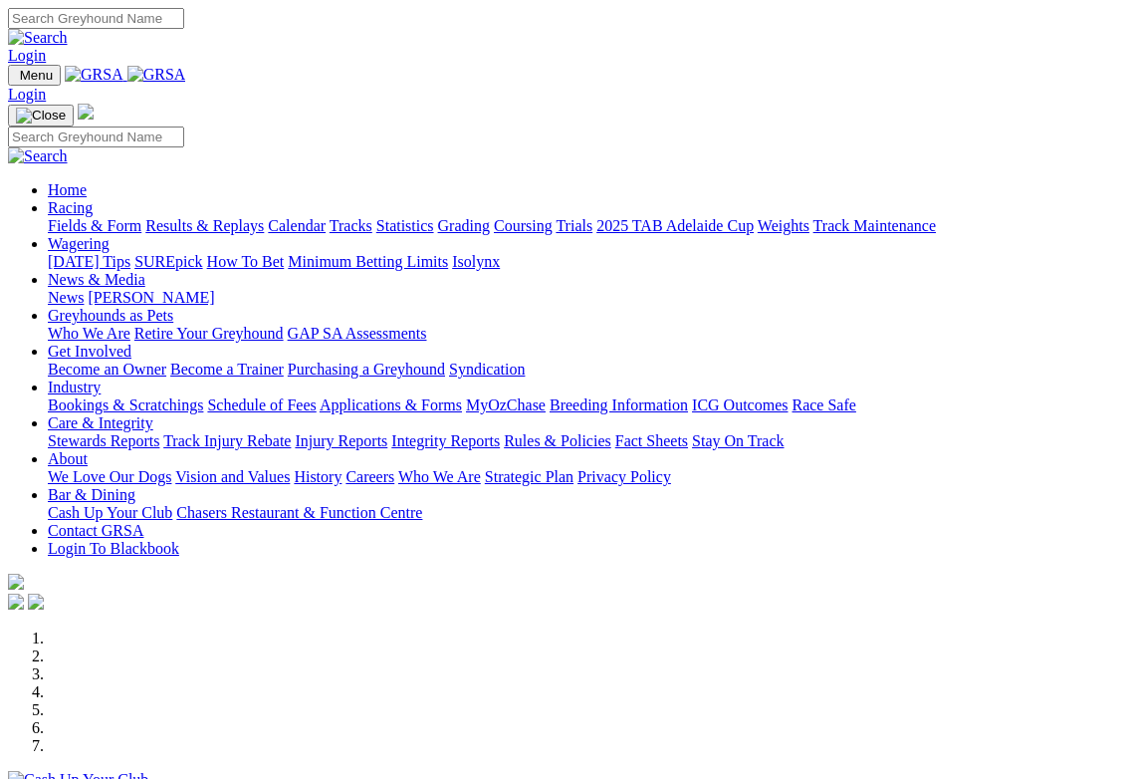
scroll to position [4, 0]
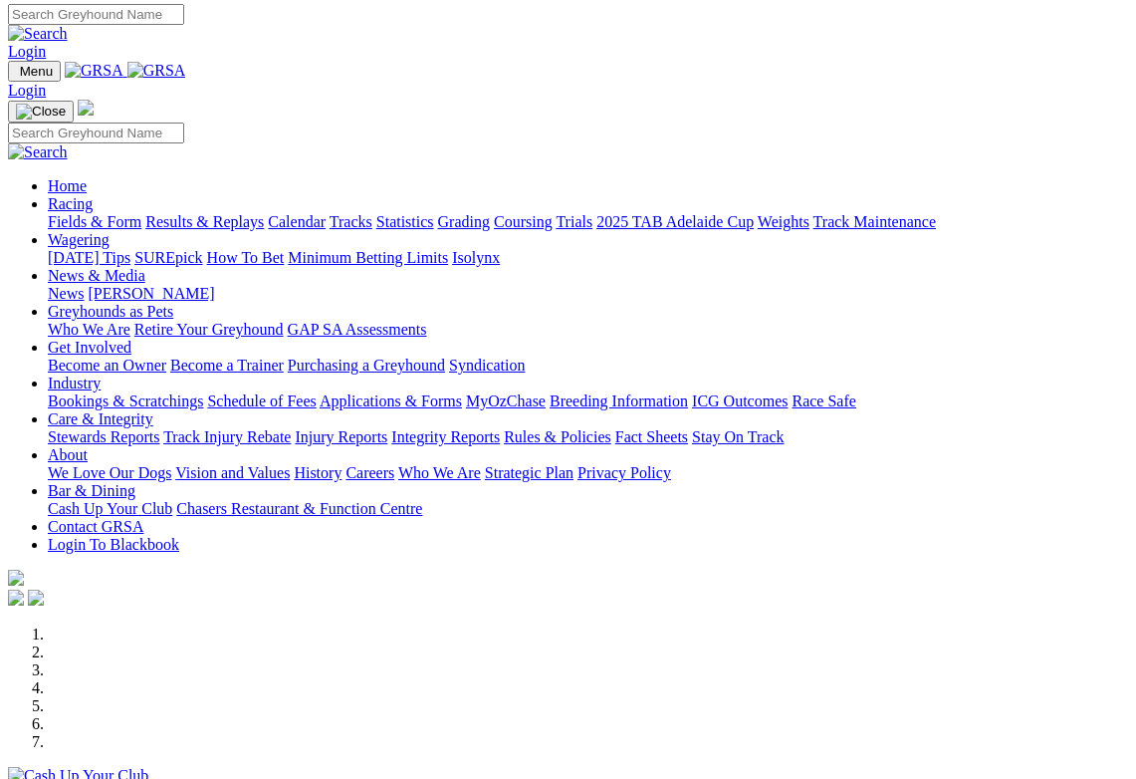
click at [101, 374] on link "Industry" at bounding box center [74, 382] width 53 height 17
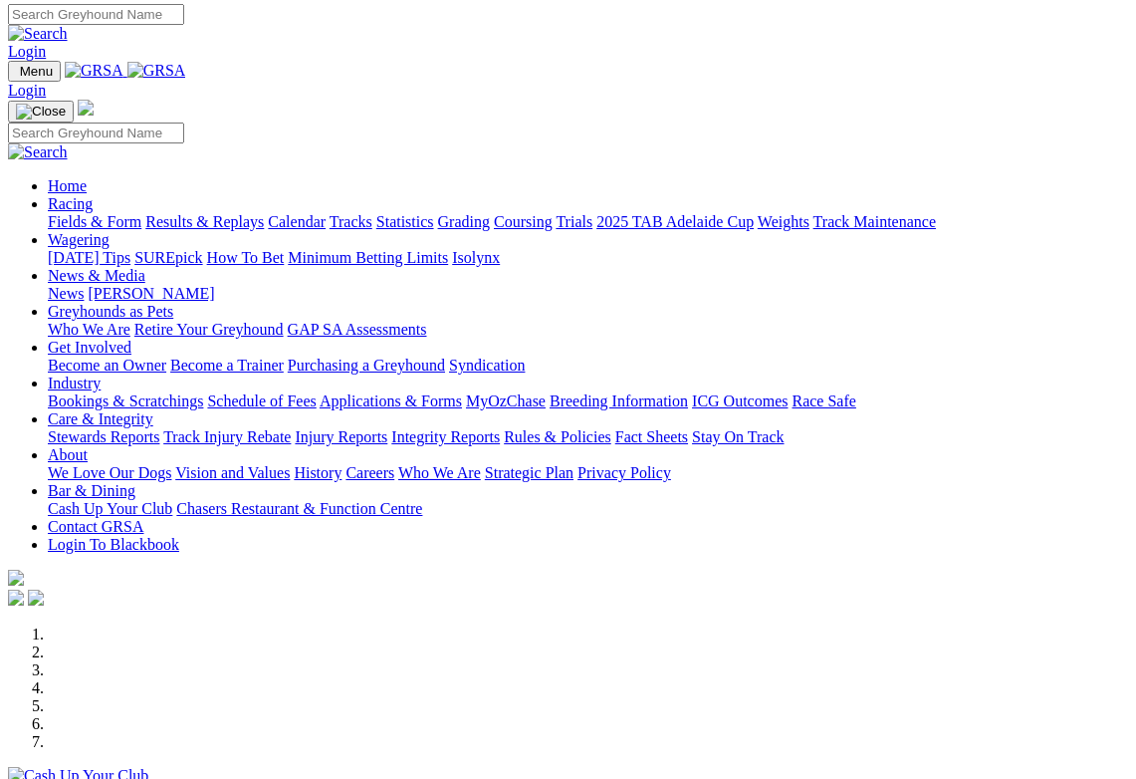
click at [101, 374] on link "Industry" at bounding box center [74, 382] width 53 height 17
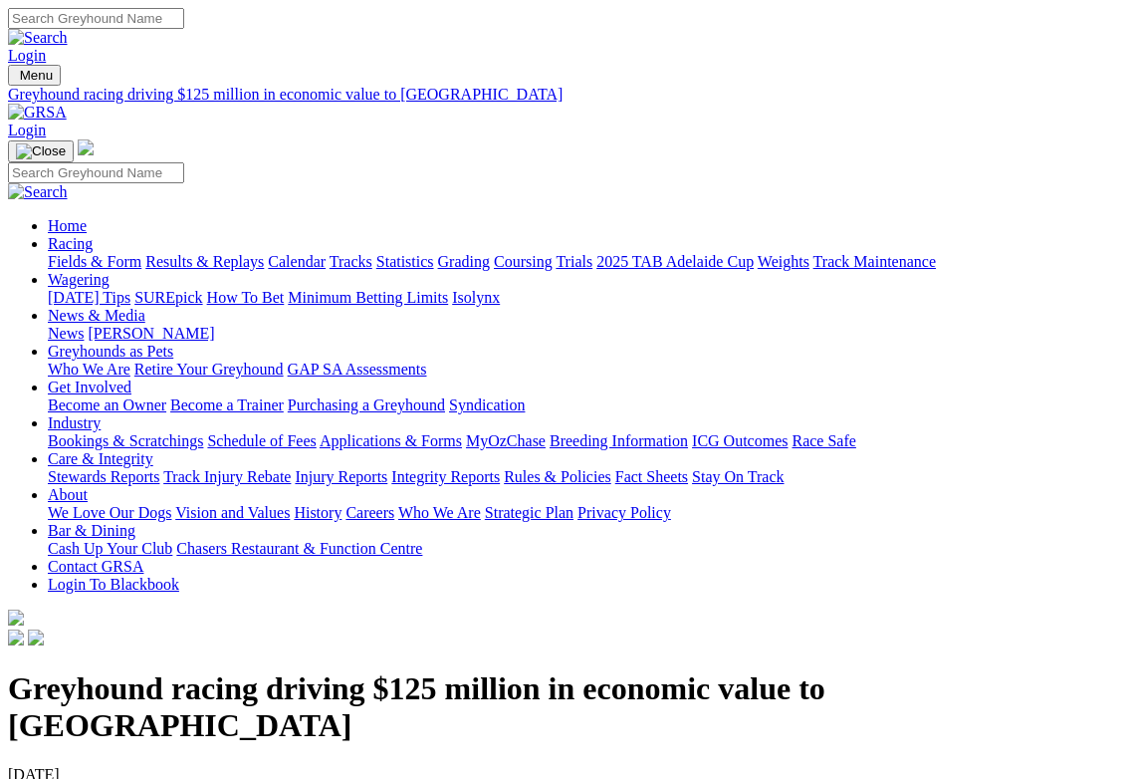
click at [101, 414] on link "Industry" at bounding box center [74, 422] width 53 height 17
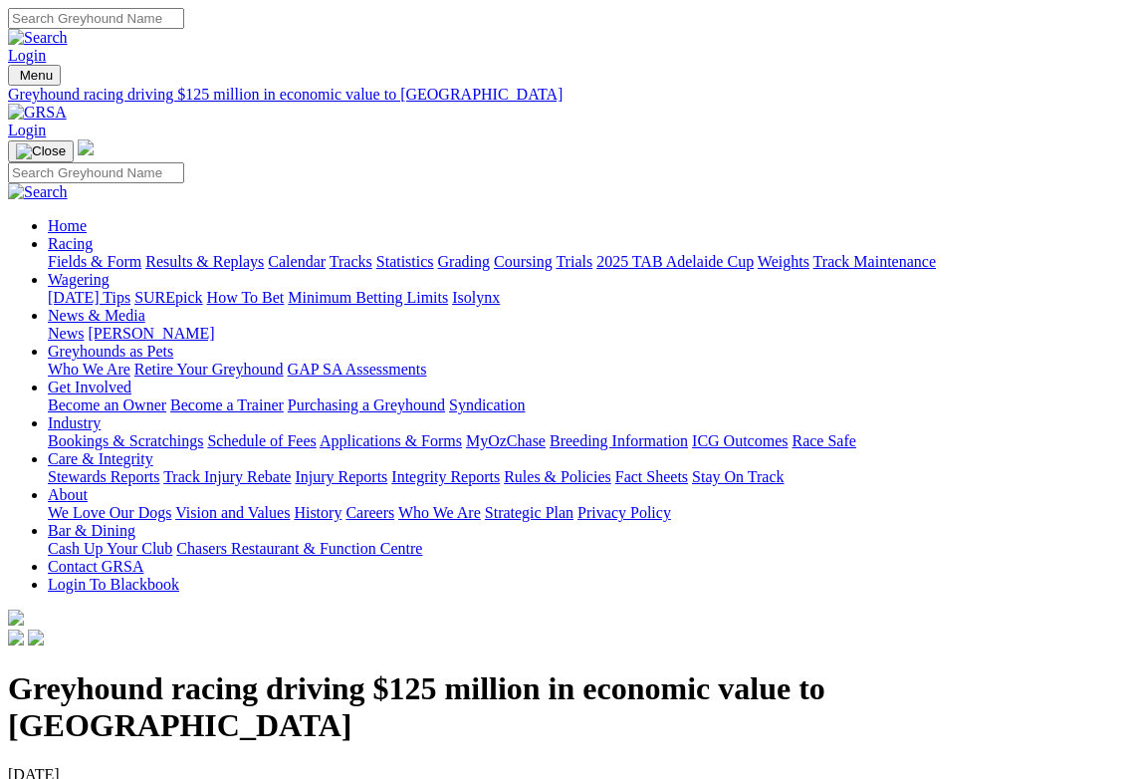
click at [101, 414] on link "Industry" at bounding box center [74, 422] width 53 height 17
click at [119, 432] on link "Bookings & Scratchings" at bounding box center [125, 440] width 155 height 17
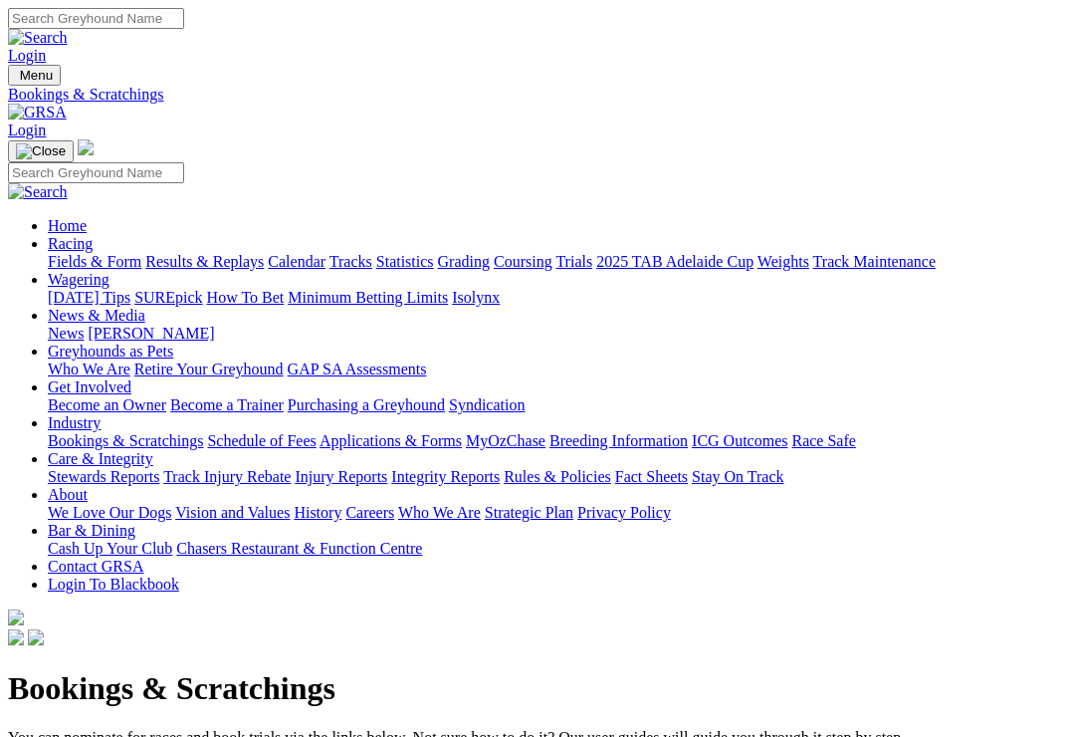
scroll to position [0, 31]
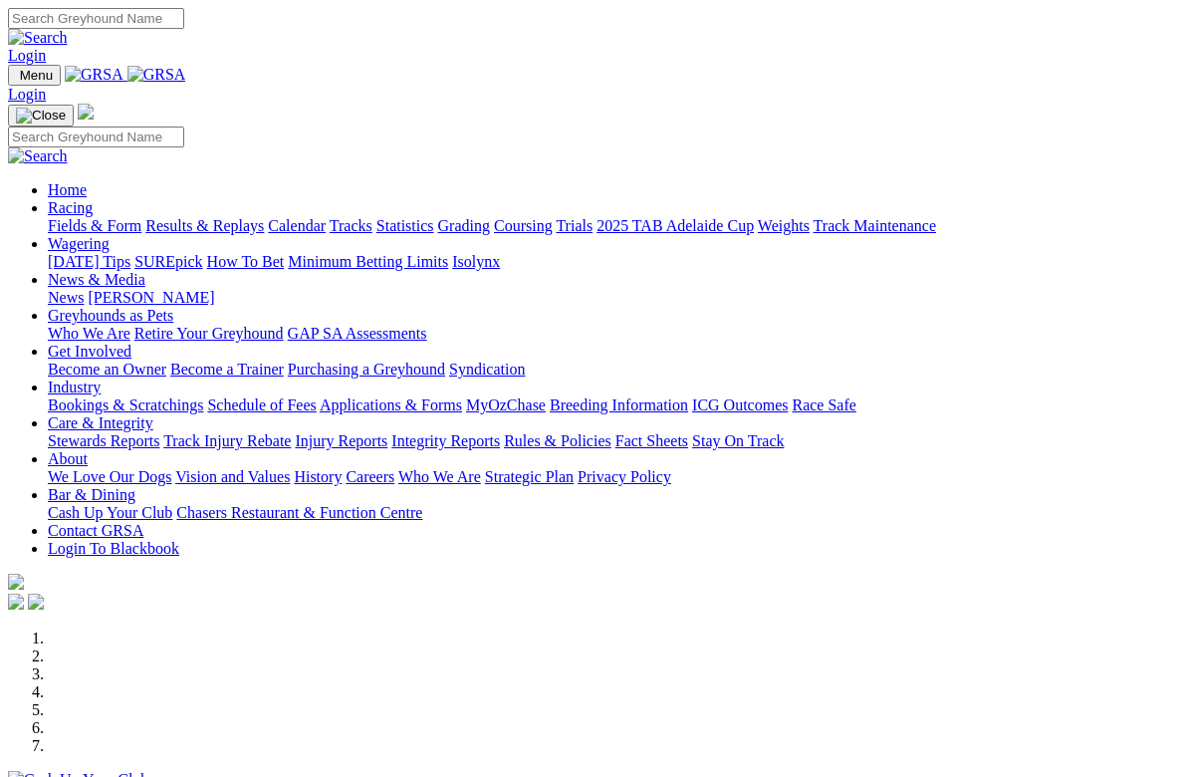
scroll to position [3861, 0]
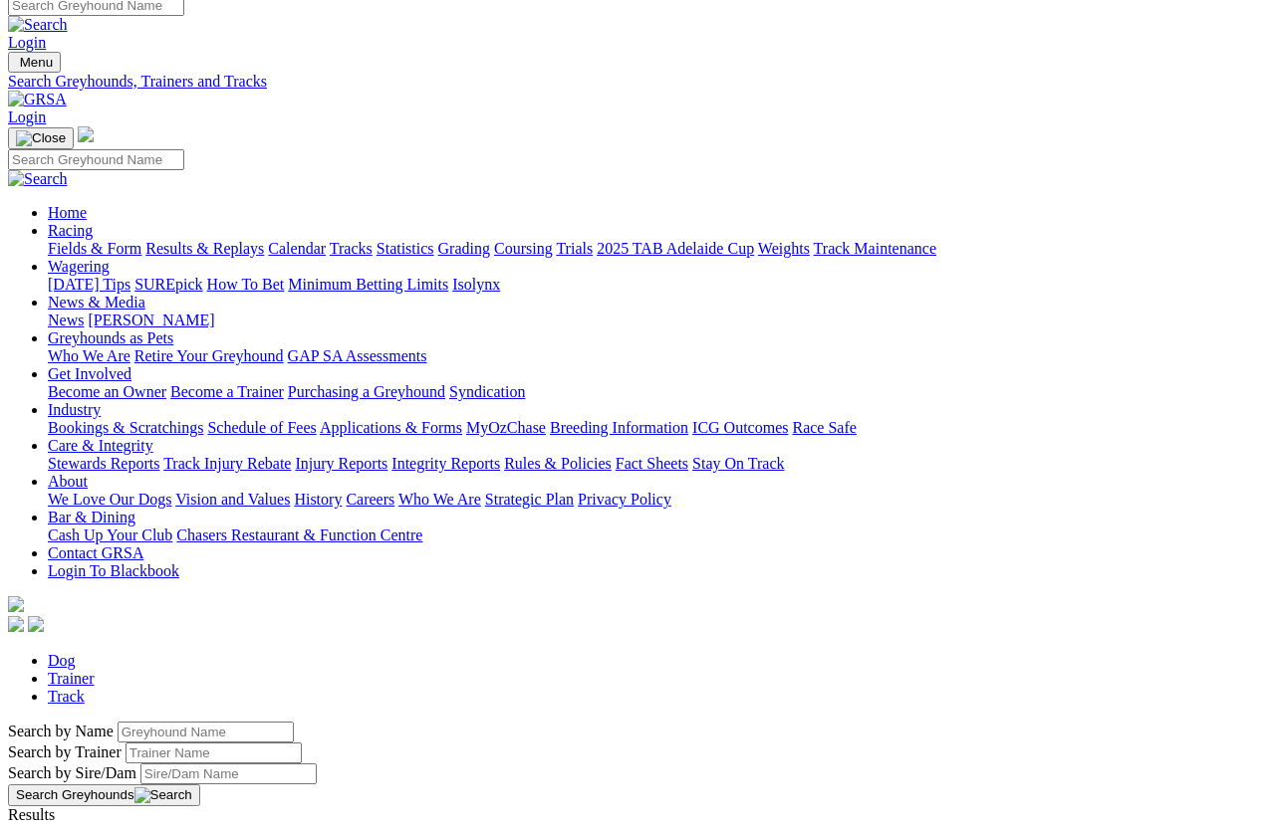
click at [250, 722] on input "Search by Greyhound name" at bounding box center [205, 732] width 176 height 21
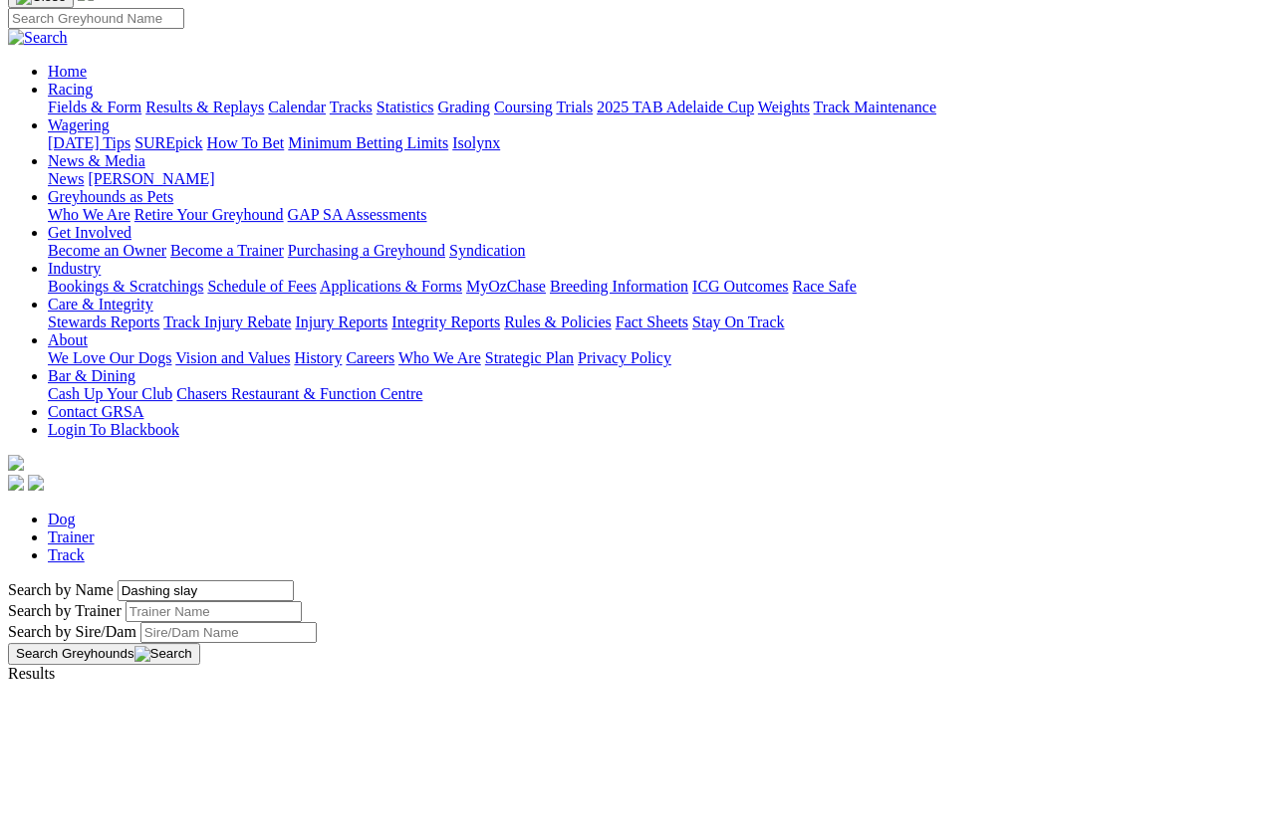
type input "Dashing slay"
click at [200, 786] on button "Search Greyhounds" at bounding box center [104, 797] width 192 height 22
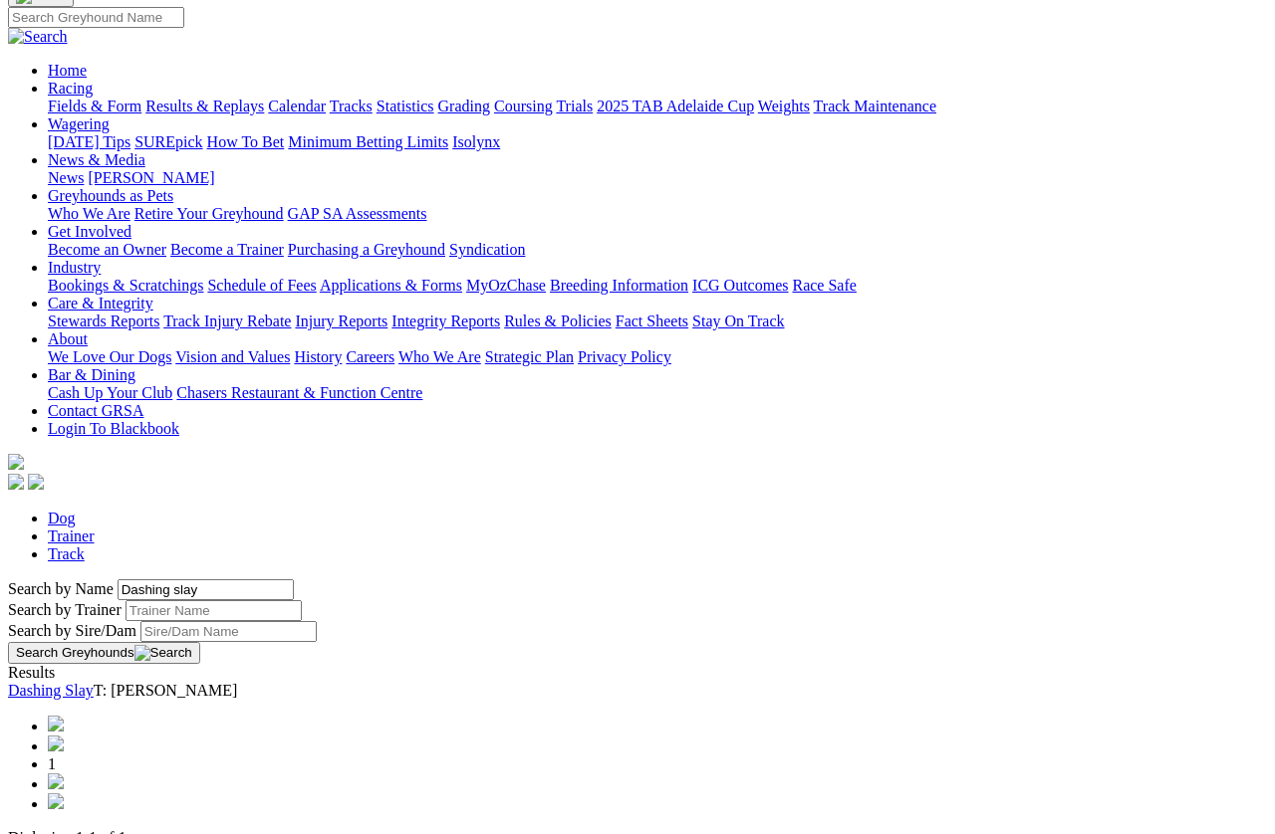
click at [94, 682] on link "Dashing Slay" at bounding box center [51, 690] width 86 height 17
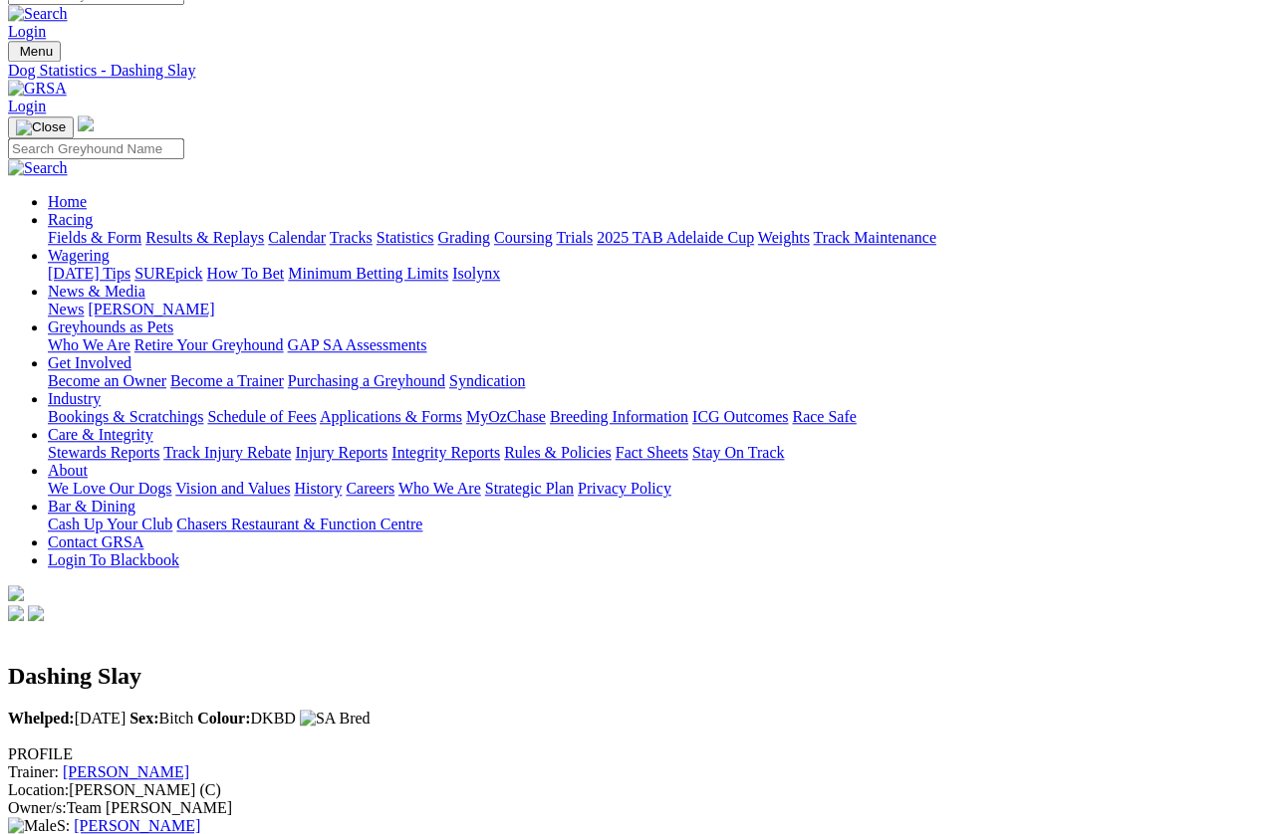
scroll to position [21, 0]
